Goal: Task Accomplishment & Management: Manage account settings

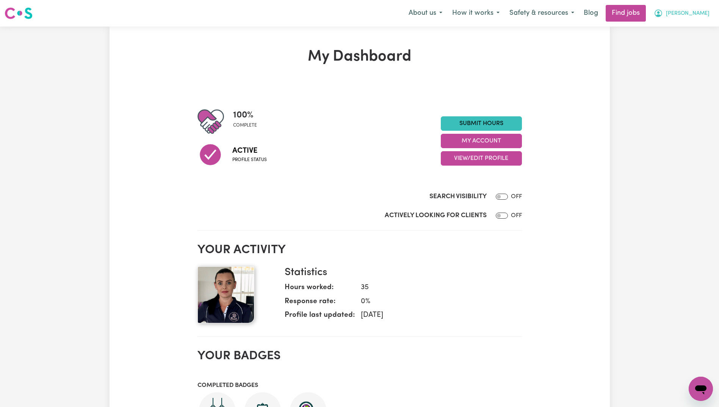
click at [694, 14] on span "[PERSON_NAME]" at bounding box center [688, 13] width 44 height 8
click at [680, 42] on link "My Dashboard" at bounding box center [684, 43] width 60 height 14
click at [677, 27] on link "My Account" at bounding box center [684, 29] width 60 height 14
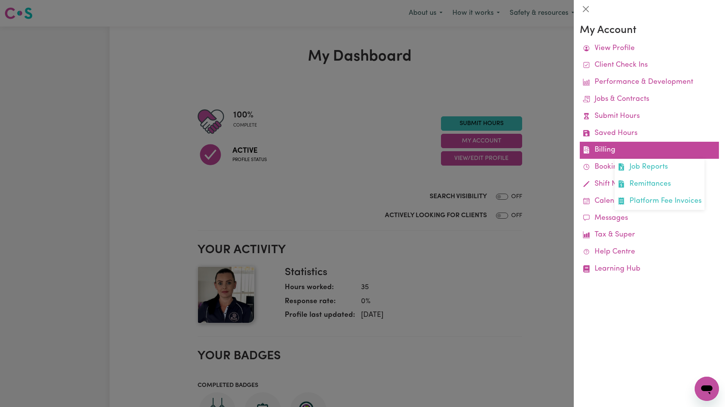
click at [607, 147] on link "Billing Job Reports Remittances Platform Fee Invoices" at bounding box center [649, 150] width 139 height 17
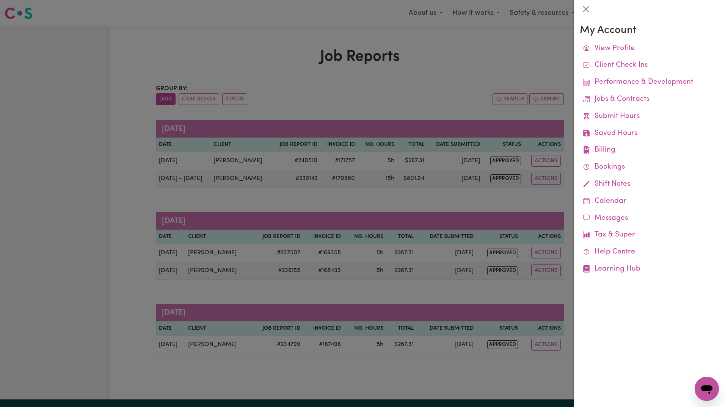
click at [358, 87] on div at bounding box center [362, 203] width 725 height 407
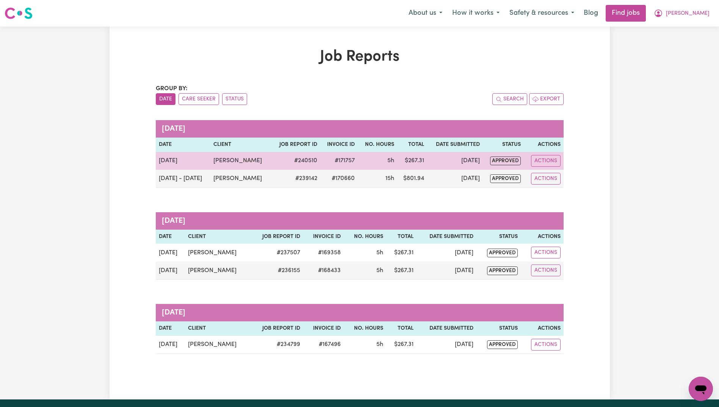
click at [237, 155] on td "[PERSON_NAME]" at bounding box center [240, 161] width 61 height 18
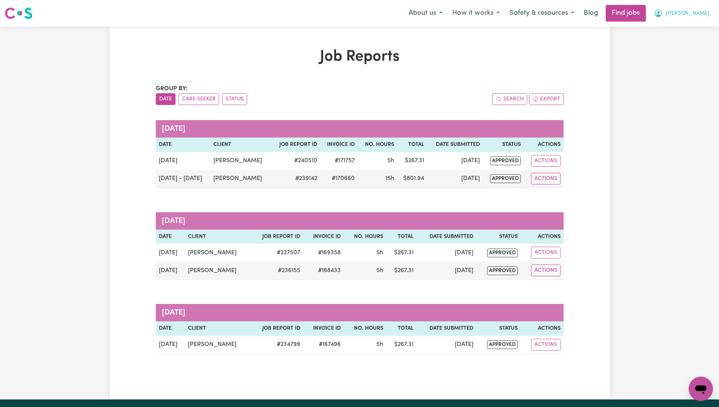
click at [705, 9] on button "[PERSON_NAME]" at bounding box center [682, 13] width 66 height 16
click at [683, 30] on link "My Account" at bounding box center [684, 29] width 60 height 14
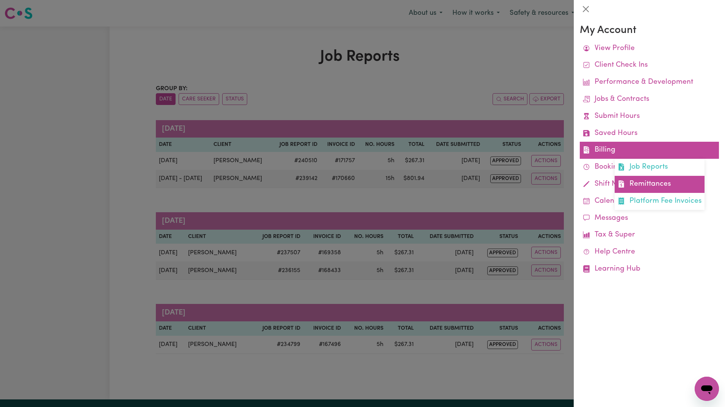
click at [645, 185] on link "Remittances" at bounding box center [660, 184] width 90 height 17
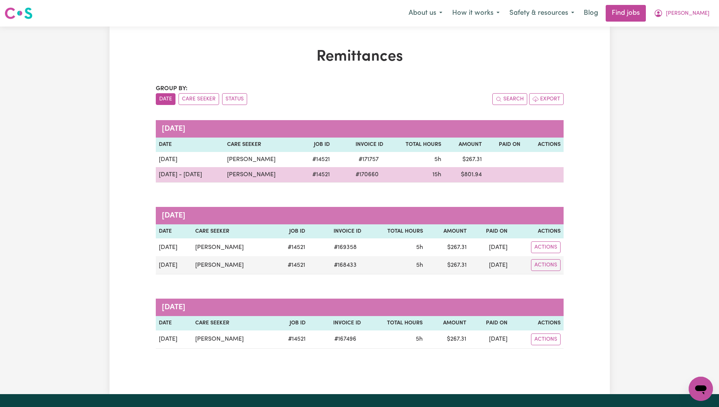
click at [477, 176] on td "$ 801.94" at bounding box center [464, 175] width 41 height 16
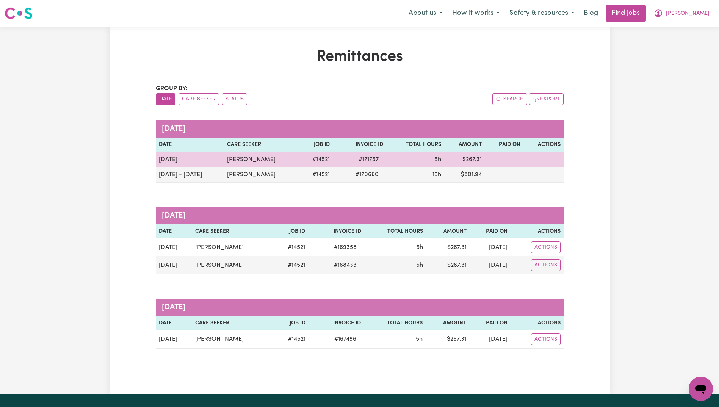
click at [280, 157] on td "[PERSON_NAME]" at bounding box center [262, 159] width 76 height 15
click at [467, 163] on td "$ 267.31" at bounding box center [464, 159] width 41 height 15
